Goal: Task Accomplishment & Management: Complete application form

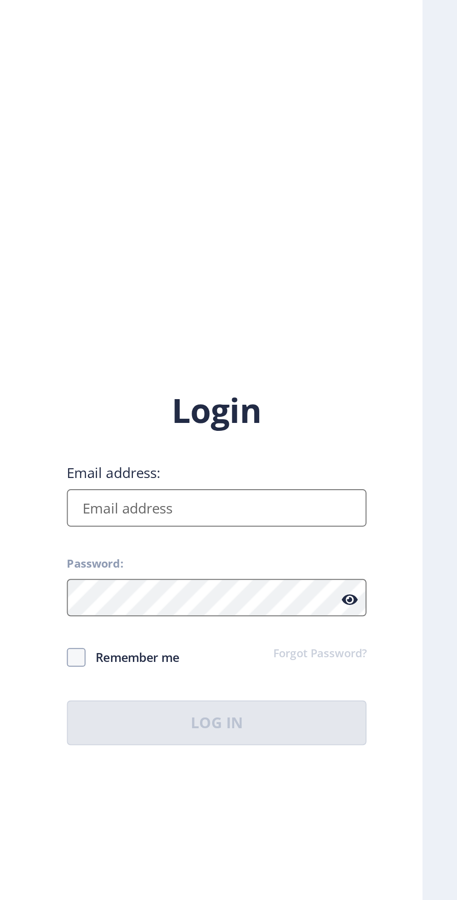
click at [321, 422] on input "Email address:" at bounding box center [332, 413] width 150 height 19
type input "[EMAIL_ADDRESS][DOMAIN_NAME]"
